Goal: Check status: Check status

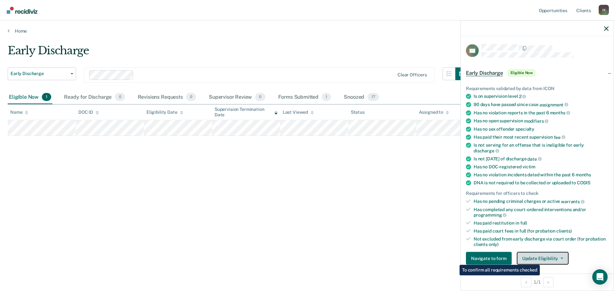
click at [541, 259] on button "Update Eligibility" at bounding box center [543, 258] width 52 height 13
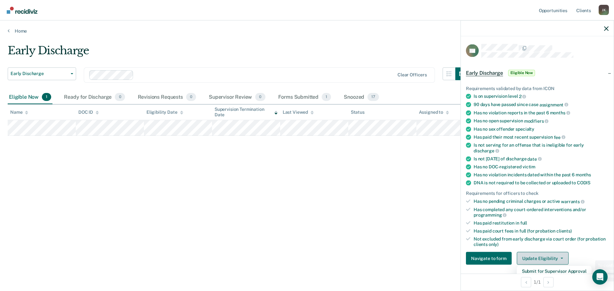
click at [541, 256] on button "Update Eligibility" at bounding box center [543, 258] width 52 height 13
click at [541, 255] on button "Update Eligibility" at bounding box center [543, 258] width 52 height 13
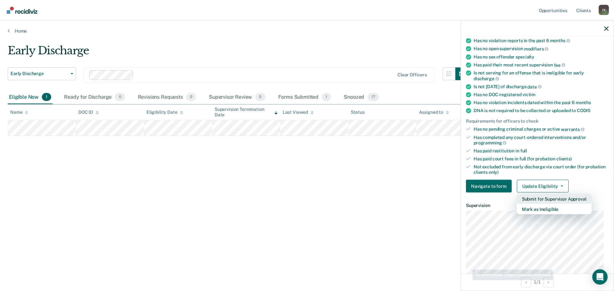
scroll to position [96, 0]
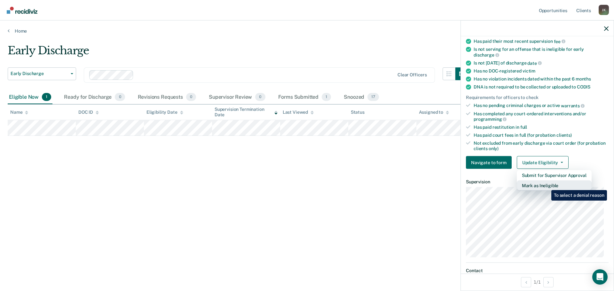
click at [546, 185] on button "Mark as Ineligible" at bounding box center [554, 186] width 75 height 10
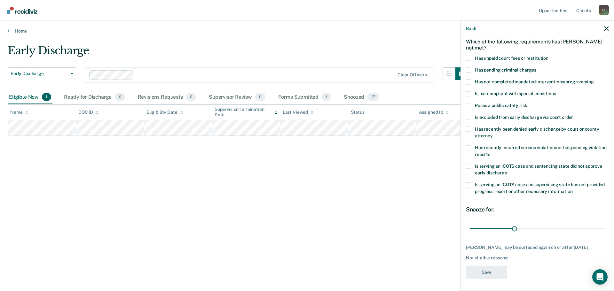
click at [468, 82] on span at bounding box center [468, 81] width 5 height 5
click at [594, 79] on input "Has not completed mandated interventions/programming" at bounding box center [594, 79] width 0 height 0
drag, startPoint x: 514, startPoint y: 227, endPoint x: 534, endPoint y: 227, distance: 20.1
type input "45"
click at [534, 227] on input "range" at bounding box center [537, 228] width 135 height 11
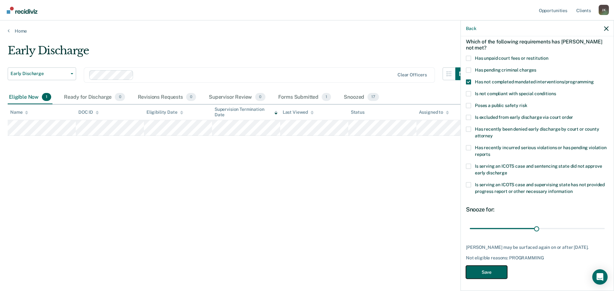
click at [498, 279] on button "Save" at bounding box center [486, 272] width 41 height 13
